Goal: Transaction & Acquisition: Purchase product/service

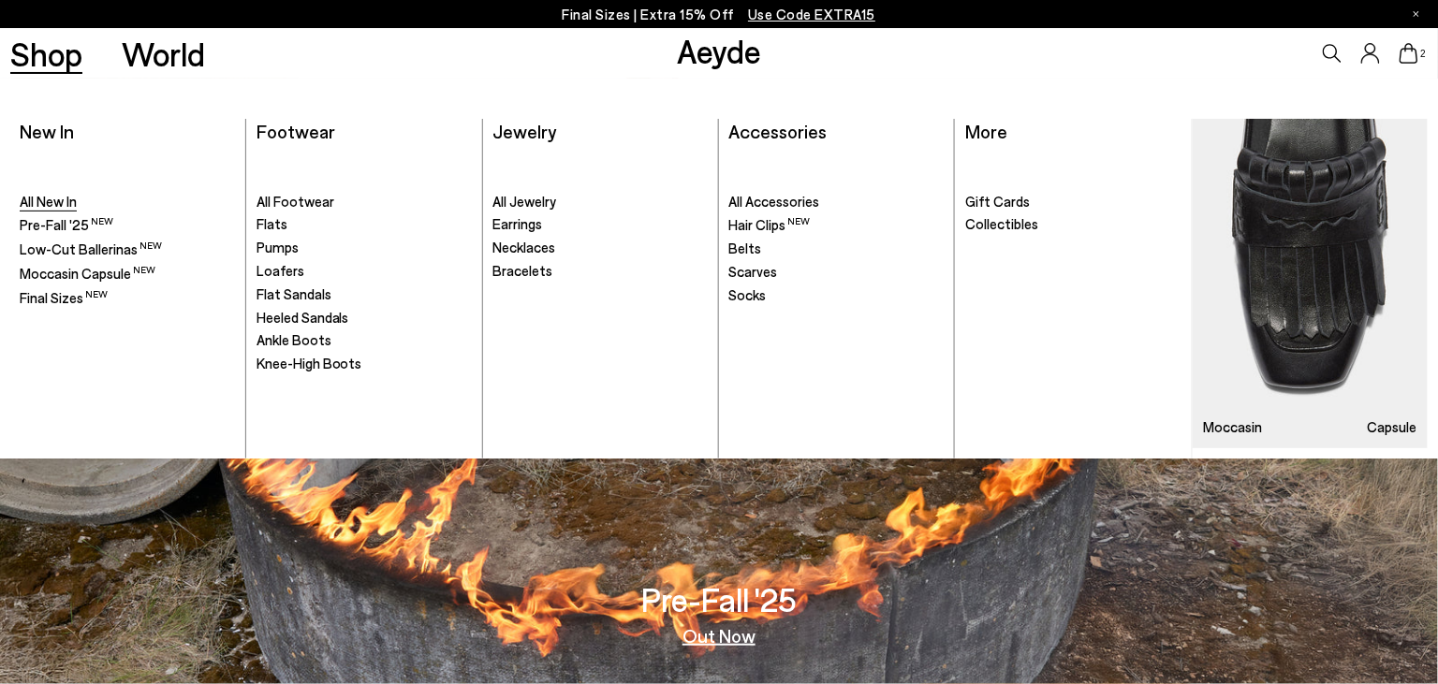
click at [63, 197] on span "All New In" at bounding box center [48, 201] width 57 height 17
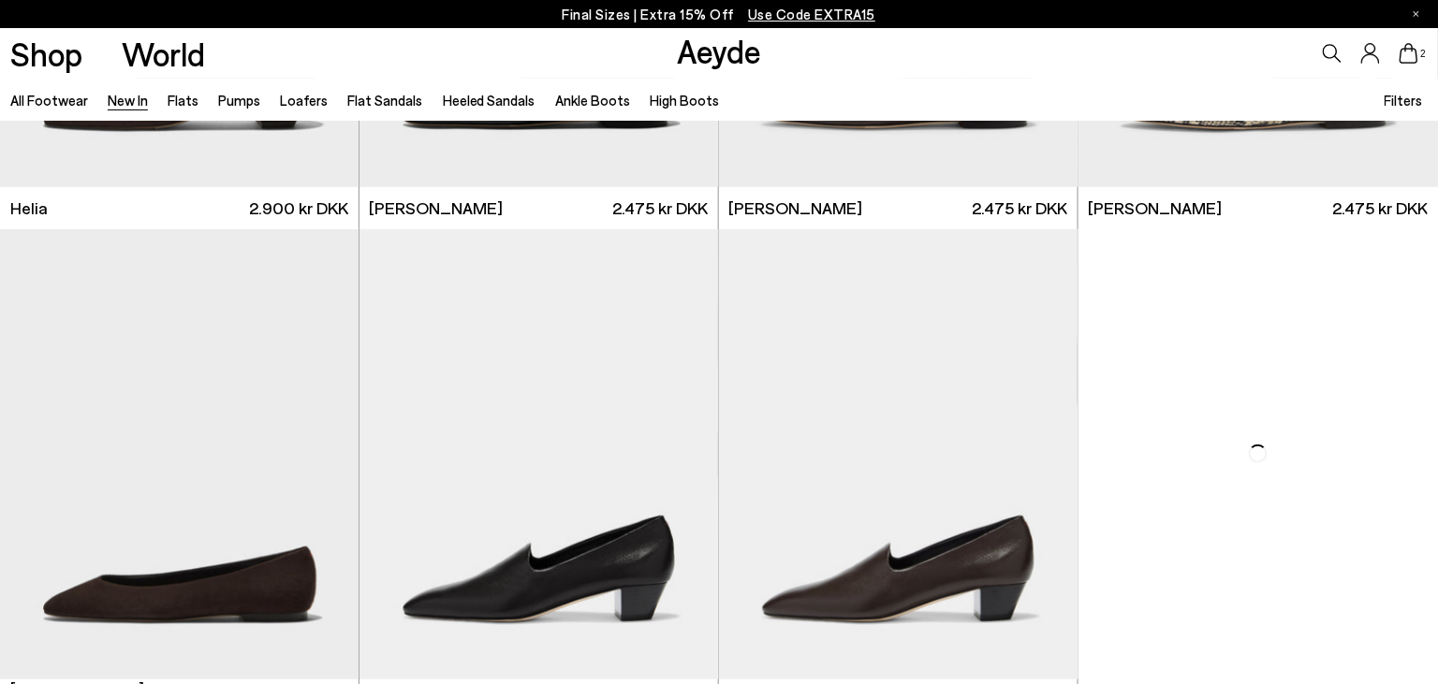
scroll to position [2388, 0]
